Goal: Task Accomplishment & Management: Manage account settings

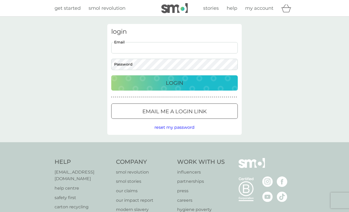
type input "ajmaddenlife@aol.com"
click at [173, 85] on p "Login" at bounding box center [174, 83] width 17 height 8
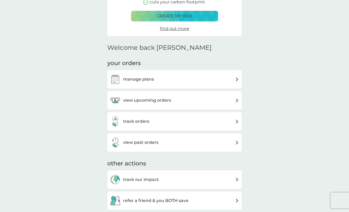
scroll to position [90, 0]
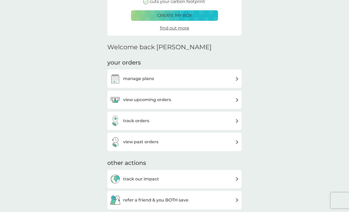
click at [237, 78] on img at bounding box center [237, 79] width 4 height 4
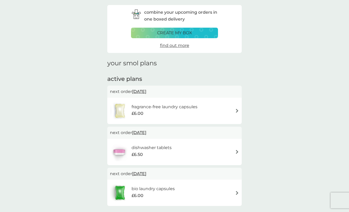
scroll to position [20, 0]
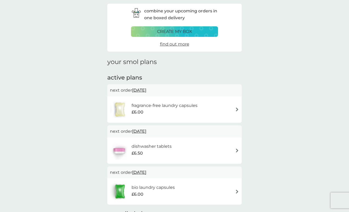
click at [236, 108] on img at bounding box center [237, 110] width 4 height 4
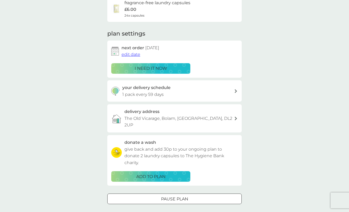
scroll to position [49, 0]
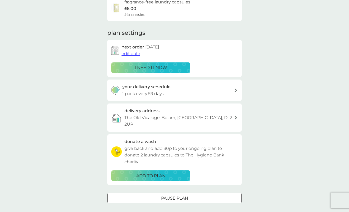
click at [184, 195] on p "Pause plan" at bounding box center [174, 198] width 27 height 7
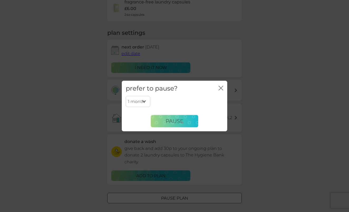
select select "6"
click at [185, 121] on button "Pause" at bounding box center [175, 121] width 48 height 13
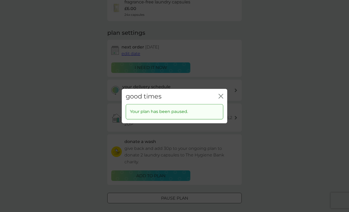
click at [222, 96] on icon "close" at bounding box center [221, 96] width 5 height 5
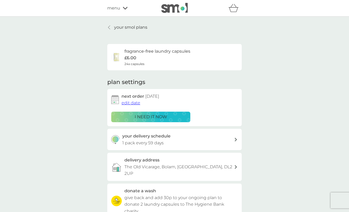
scroll to position [0, 0]
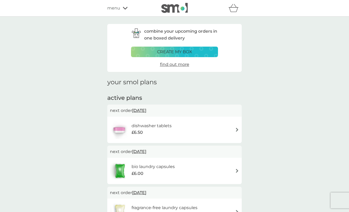
scroll to position [20, 0]
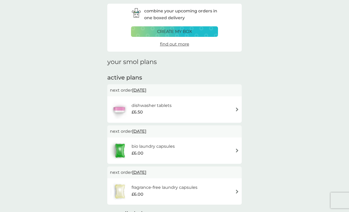
click at [237, 108] on img at bounding box center [237, 110] width 4 height 4
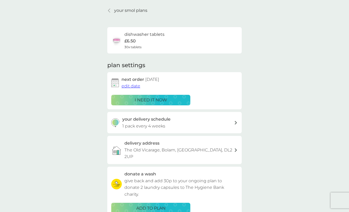
scroll to position [18, 0]
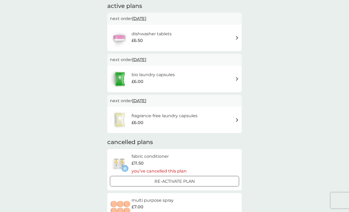
scroll to position [93, 0]
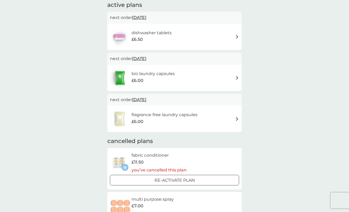
click at [234, 75] on div "bio laundry capsules £6.00" at bounding box center [174, 78] width 129 height 18
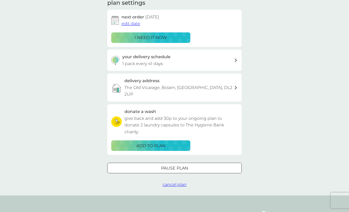
scroll to position [81, 0]
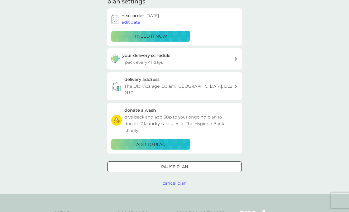
click at [186, 162] on button "Pause plan" at bounding box center [174, 167] width 135 height 11
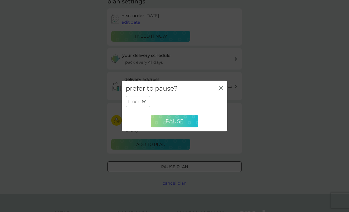
click at [181, 122] on span "Pause" at bounding box center [175, 121] width 18 height 6
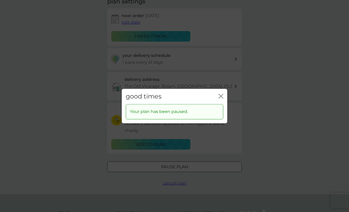
click at [288, 117] on div "good times close Your plan has been paused." at bounding box center [174, 106] width 349 height 212
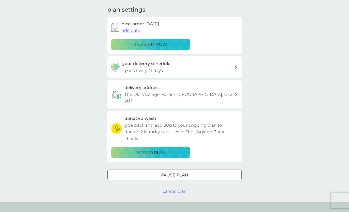
scroll to position [70, 0]
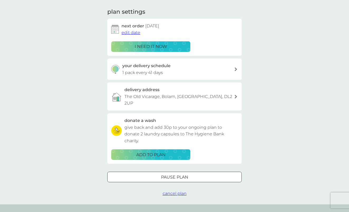
click at [161, 174] on p "Pause plan" at bounding box center [174, 177] width 27 height 7
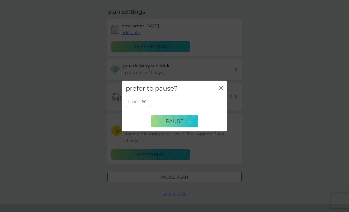
select select "6"
click at [181, 120] on span "Pause" at bounding box center [175, 121] width 18 height 6
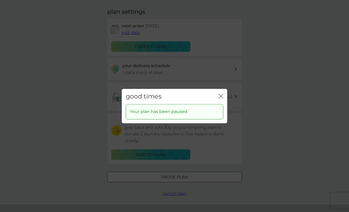
click at [224, 96] on div "good times close" at bounding box center [175, 97] width 106 height 16
click at [222, 97] on icon "close" at bounding box center [221, 96] width 5 height 5
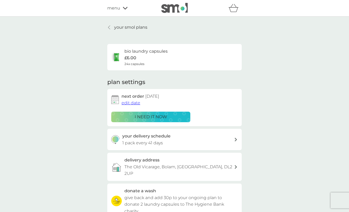
scroll to position [0, 0]
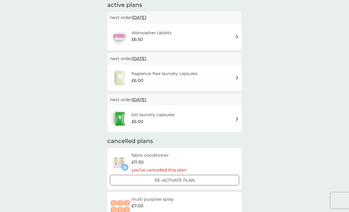
click at [237, 36] on img at bounding box center [237, 37] width 4 height 4
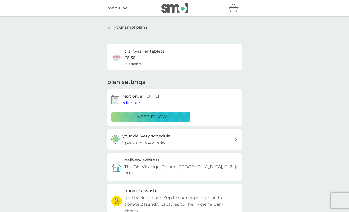
click at [164, 119] on p "i need it now" at bounding box center [151, 117] width 32 height 7
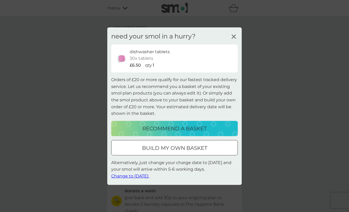
click at [135, 176] on span "Change to tomorrow." at bounding box center [130, 176] width 38 height 5
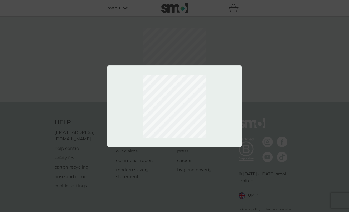
click at [135, 176] on div at bounding box center [174, 106] width 349 height 212
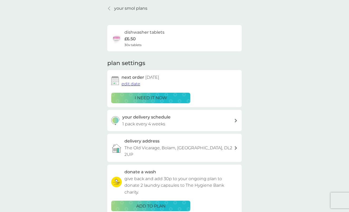
scroll to position [21, 0]
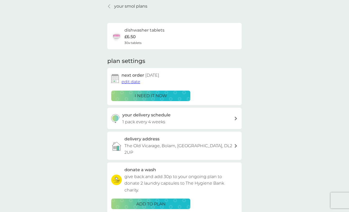
click at [124, 8] on p "your smol plans" at bounding box center [130, 6] width 33 height 7
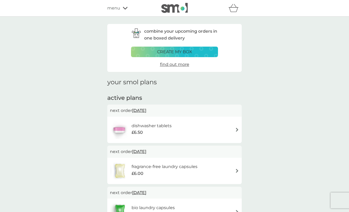
click at [126, 7] on icon at bounding box center [125, 8] width 5 height 3
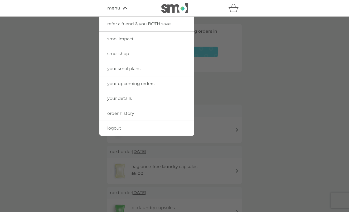
click at [122, 125] on link "logout" at bounding box center [147, 128] width 95 height 15
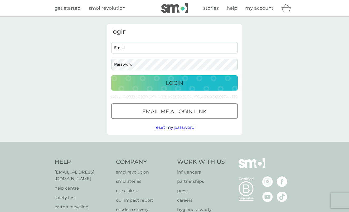
click at [122, 125] on div "reset my password" at bounding box center [174, 127] width 127 height 7
click at [261, 8] on span "my account" at bounding box center [259, 8] width 28 height 6
click at [166, 82] on p "Login" at bounding box center [174, 83] width 17 height 8
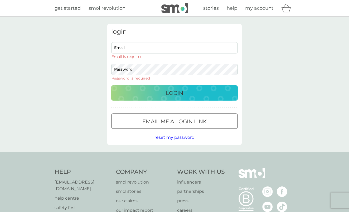
click at [167, 90] on p "Login" at bounding box center [174, 93] width 17 height 8
type input "[EMAIL_ADDRESS][DOMAIN_NAME]"
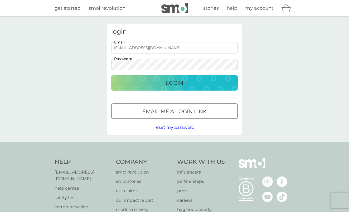
click at [173, 86] on p "Login" at bounding box center [174, 83] width 17 height 8
